Goal: Download file/media

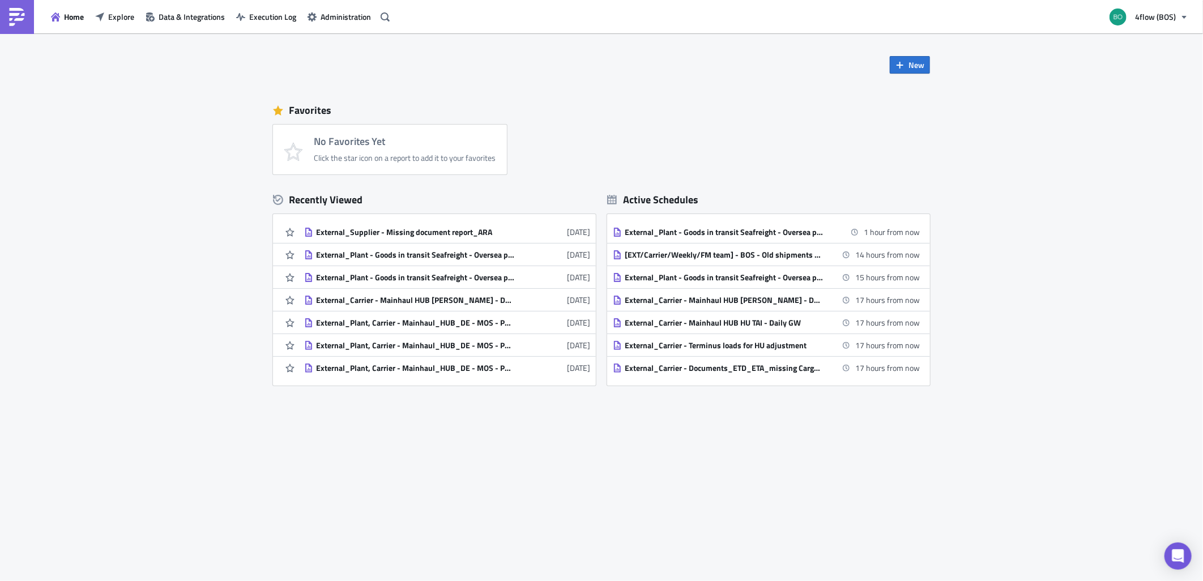
click at [527, 520] on div "New Favorites No Favorites Yet Click the star icon on a report to add it to you…" at bounding box center [601, 307] width 1203 height 548
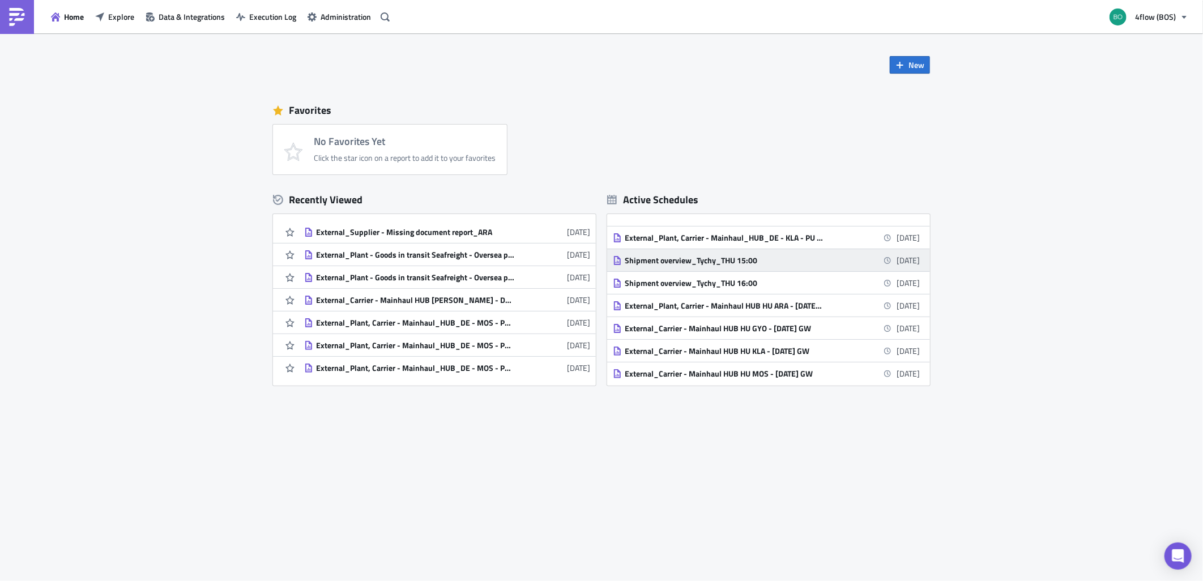
scroll to position [818, 0]
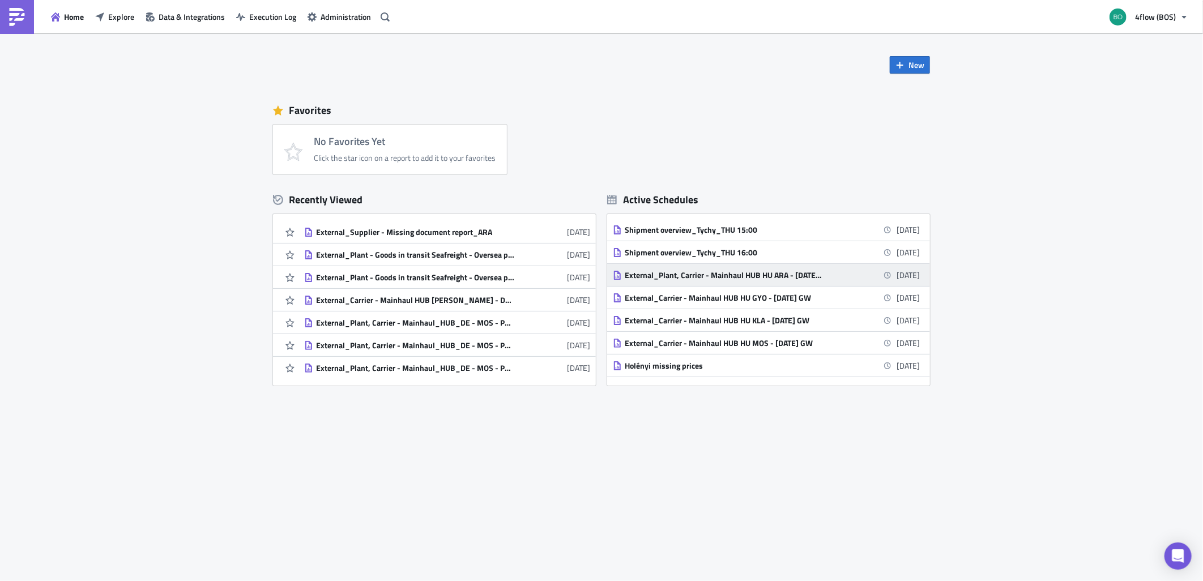
click at [697, 274] on div "External_Plant, Carrier - Mainhaul HUB HU ARA - [DATE] GW" at bounding box center [724, 275] width 198 height 10
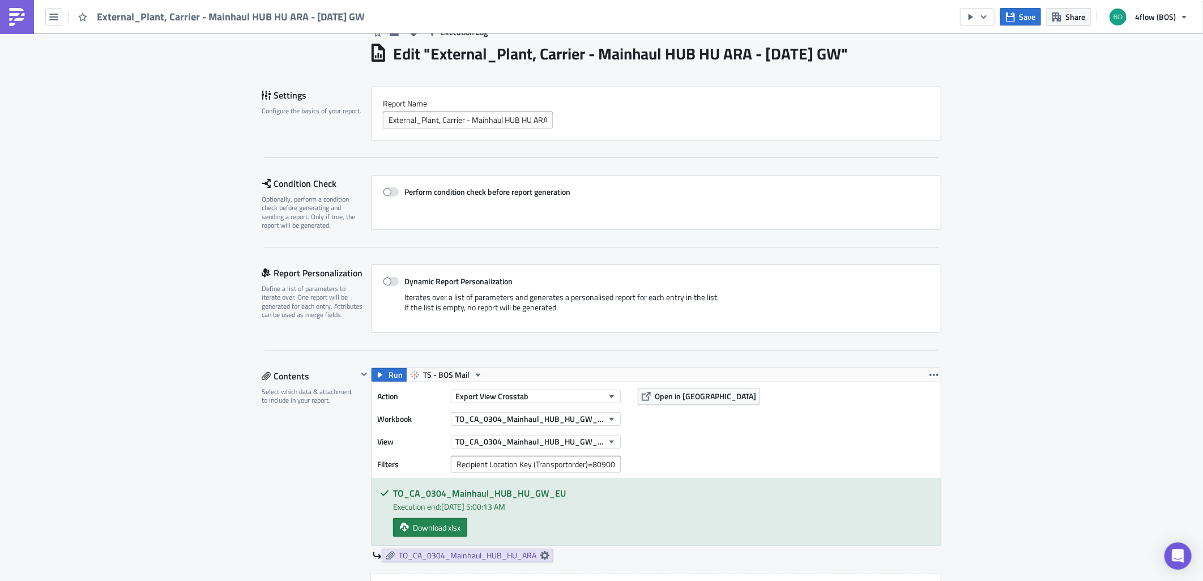
scroll to position [63, 0]
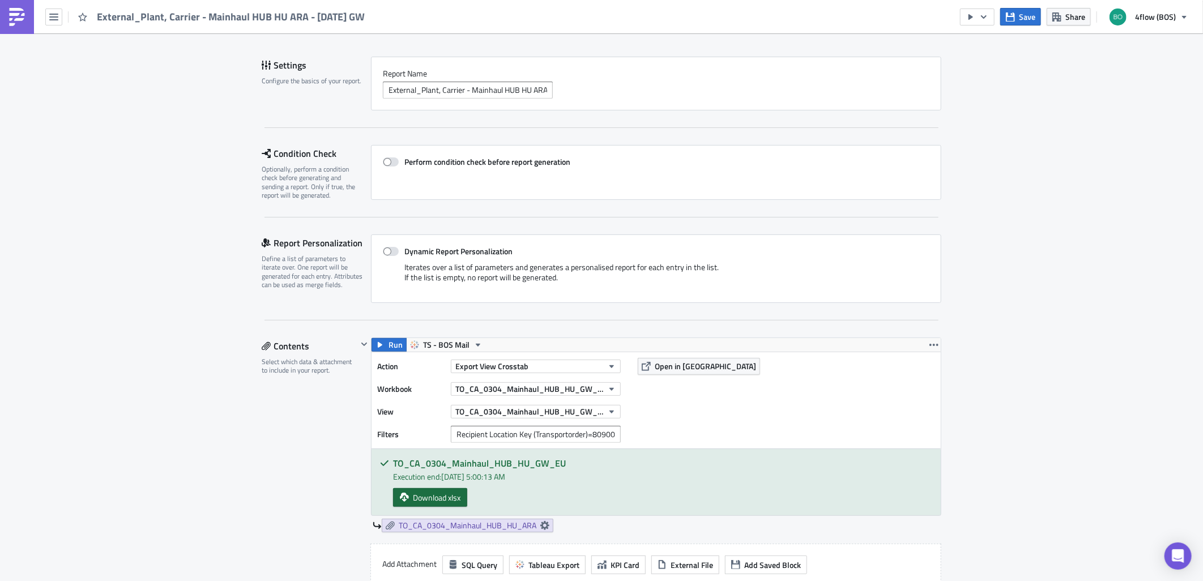
click at [434, 502] on span "Download xlsx" at bounding box center [437, 498] width 48 height 12
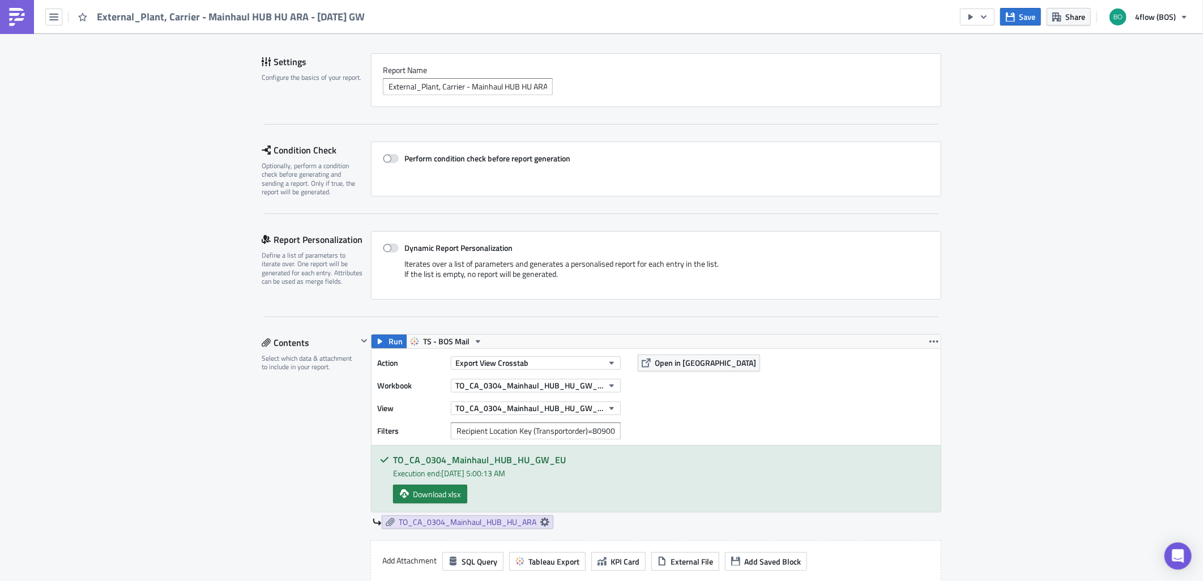
scroll to position [0, 0]
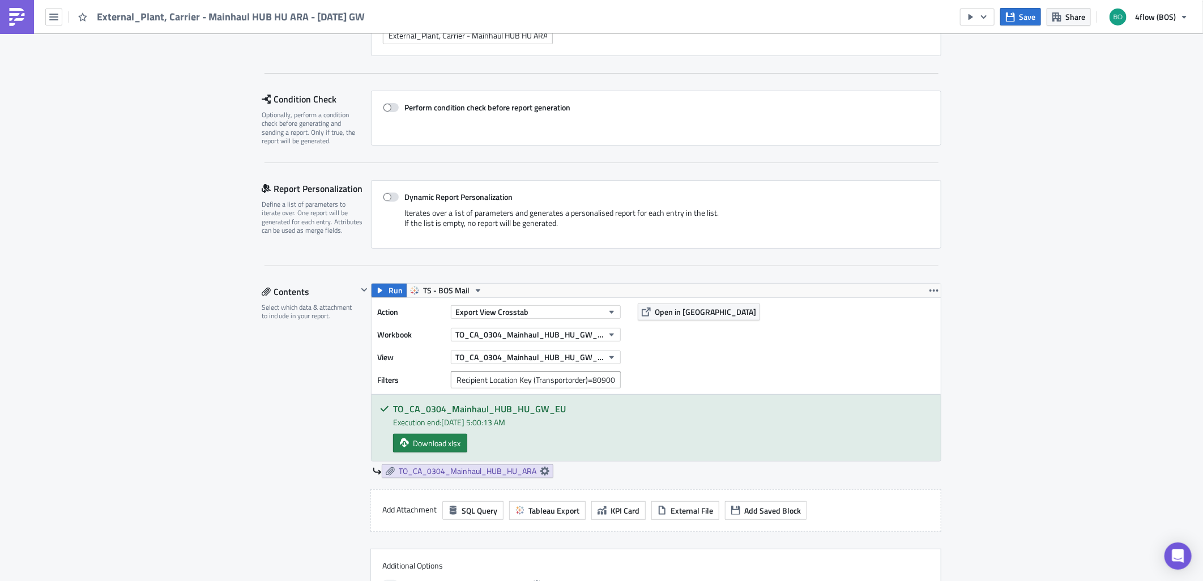
scroll to position [252, 0]
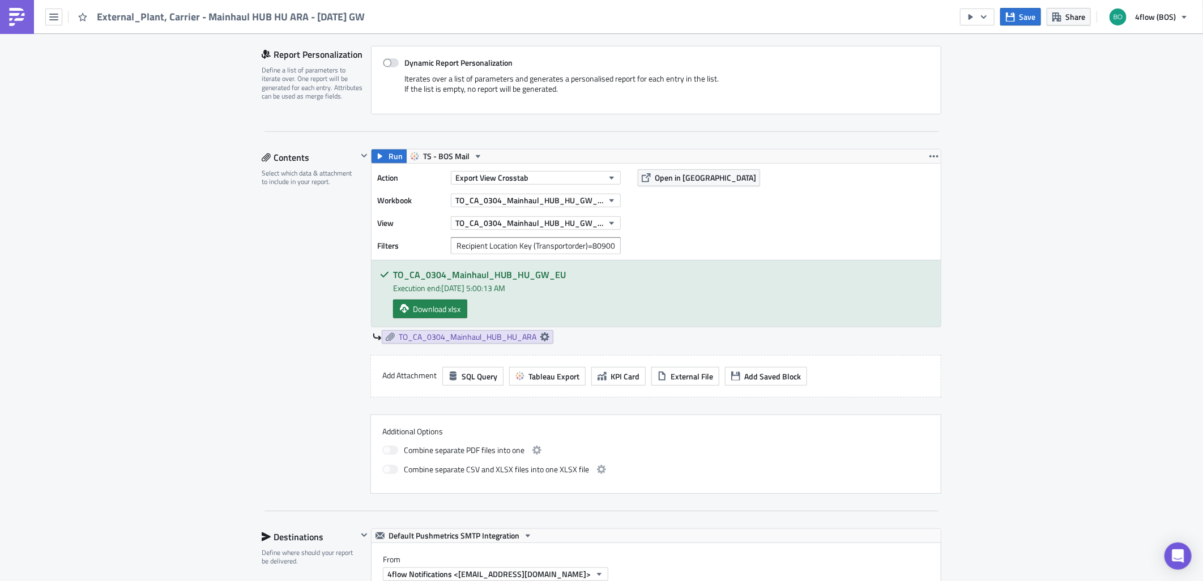
click at [280, 417] on div "Contents Select which data & attachment to include in your report." at bounding box center [310, 321] width 96 height 345
click at [197, 412] on div "Execution Log Edit " External_Plant, Carrier - Mainhaul HUB HU ARA - [DATE] GW …" at bounding box center [601, 524] width 1203 height 1484
click at [186, 412] on div "Execution Log Edit " External_Plant, Carrier - Mainhaul HUB HU ARA - [DATE] GW …" at bounding box center [601, 524] width 1203 height 1484
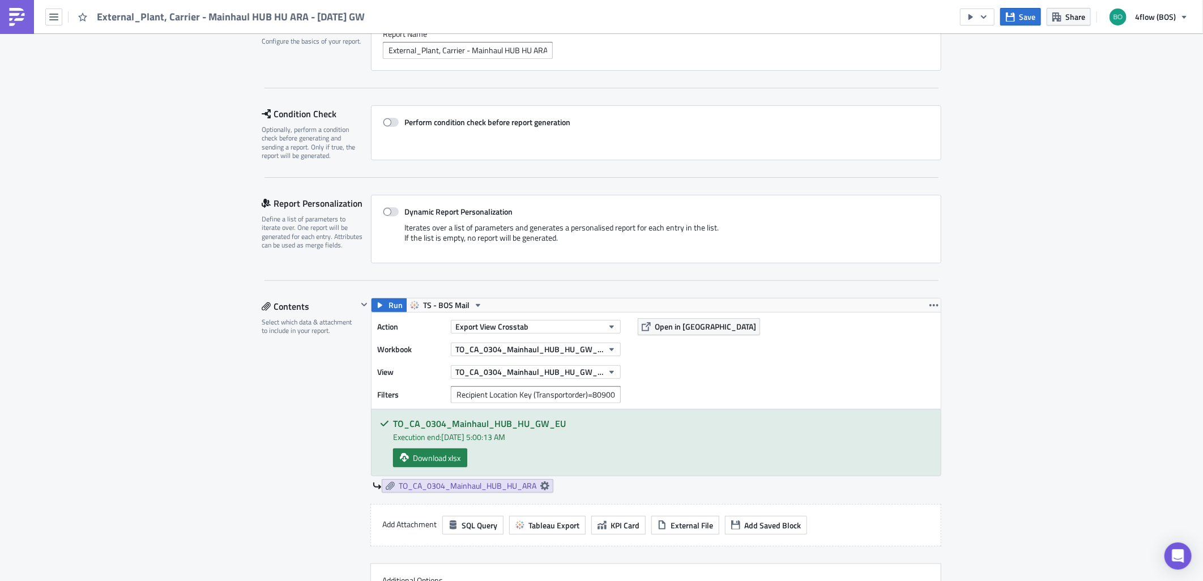
scroll to position [0, 0]
